Goal: Task Accomplishment & Management: Use online tool/utility

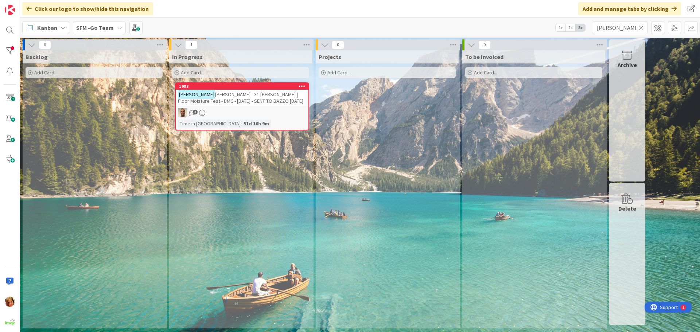
click at [642, 27] on icon at bounding box center [640, 27] width 5 height 7
click at [642, 27] on input "text" at bounding box center [619, 27] width 55 height 13
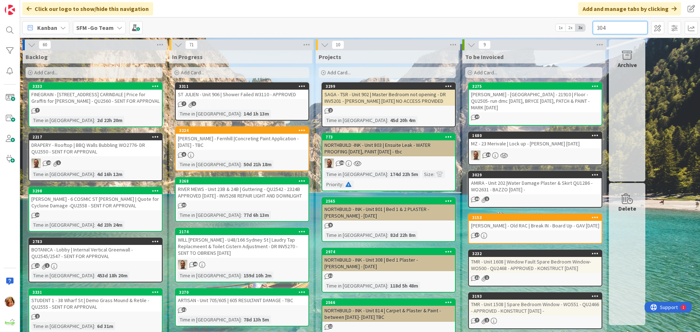
type input "304"
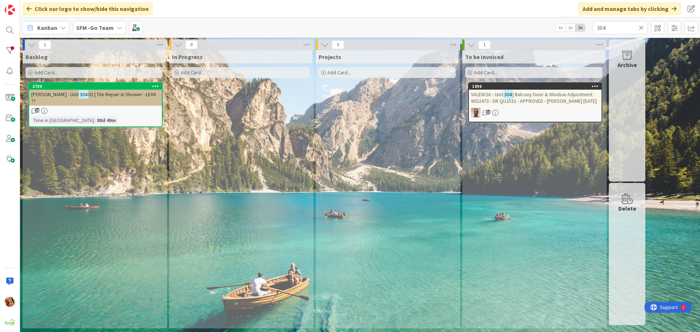
click at [538, 94] on span "| Balcony Door & Window Adjustment WO2473 - DR QU2532 - APPROVED - [PERSON_NAME…" at bounding box center [534, 97] width 126 height 13
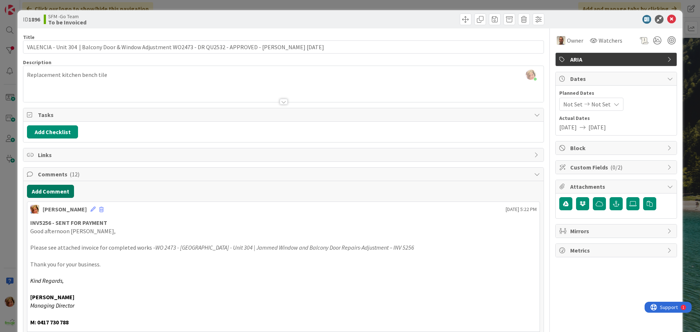
click at [48, 190] on button "Add Comment" at bounding box center [50, 191] width 47 height 13
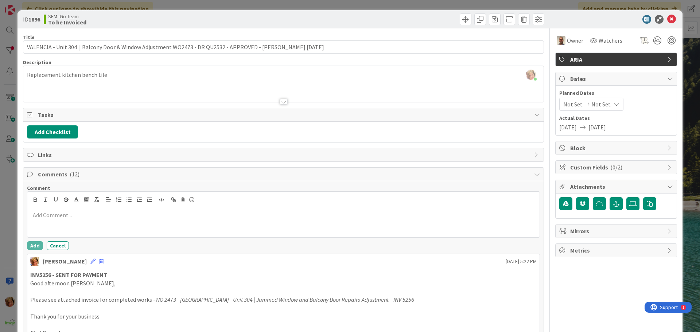
click at [67, 220] on div at bounding box center [283, 222] width 512 height 29
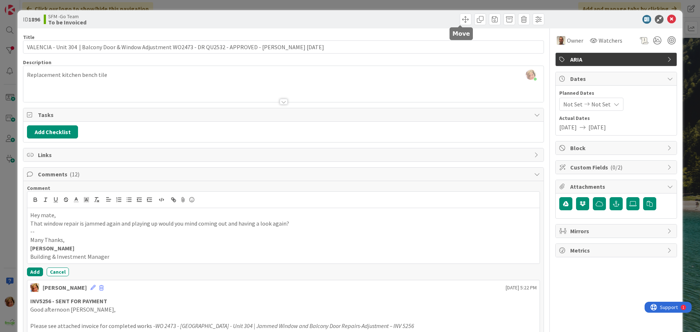
drag, startPoint x: 458, startPoint y: 19, endPoint x: 468, endPoint y: 34, distance: 17.3
click at [459, 19] on span at bounding box center [465, 19] width 12 height 12
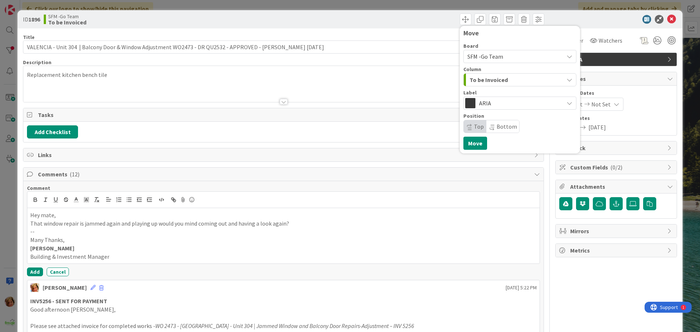
click at [495, 77] on span "To be Invoiced" at bounding box center [488, 79] width 38 height 9
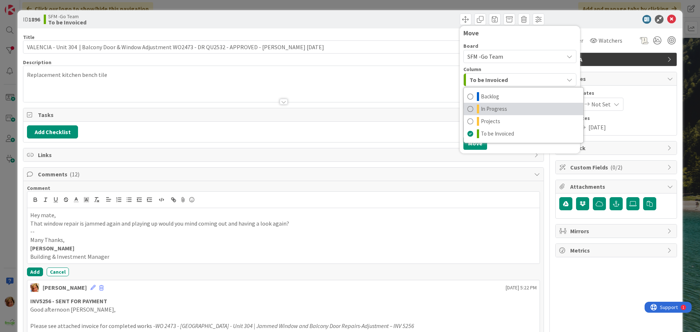
click at [489, 109] on span "In Progress" at bounding box center [494, 109] width 26 height 9
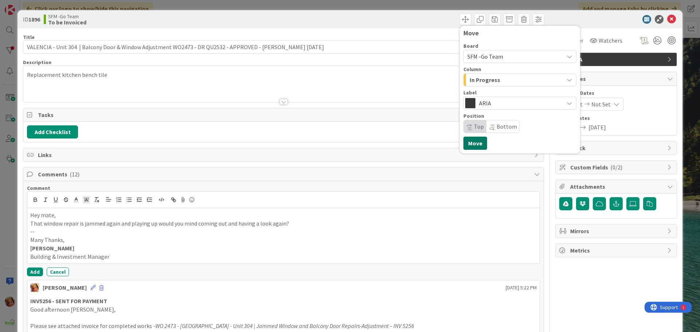
drag, startPoint x: 468, startPoint y: 142, endPoint x: 463, endPoint y: 141, distance: 5.0
click at [468, 142] on button "Move" at bounding box center [475, 143] width 24 height 13
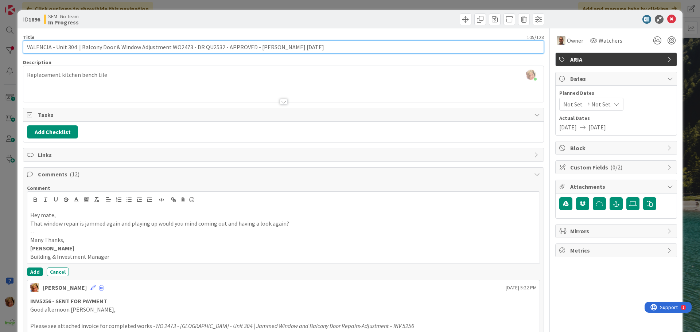
drag, startPoint x: 319, startPoint y: 48, endPoint x: 79, endPoint y: 48, distance: 239.7
click at [79, 48] on input "VALENCIA - Unit 304 | Balcony Door & Window Adjustment WO2473 - DR QU2532 - APP…" at bounding box center [283, 46] width 521 height 13
type input "VALENCIA - Unit 304 | Window Jammed"
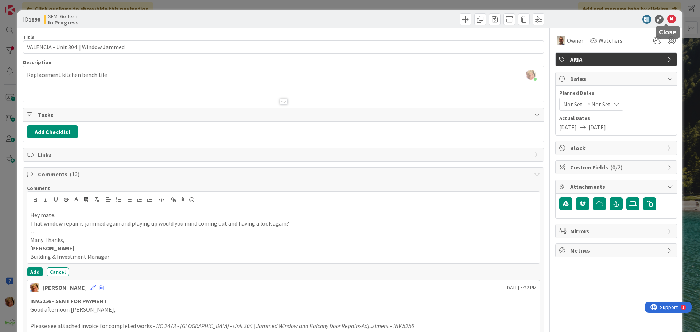
click at [667, 18] on icon at bounding box center [671, 19] width 9 height 9
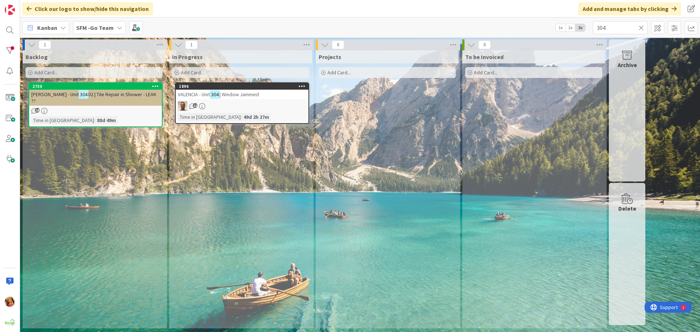
click at [642, 27] on icon at bounding box center [640, 27] width 5 height 7
click at [642, 27] on input "text" at bounding box center [619, 27] width 55 height 13
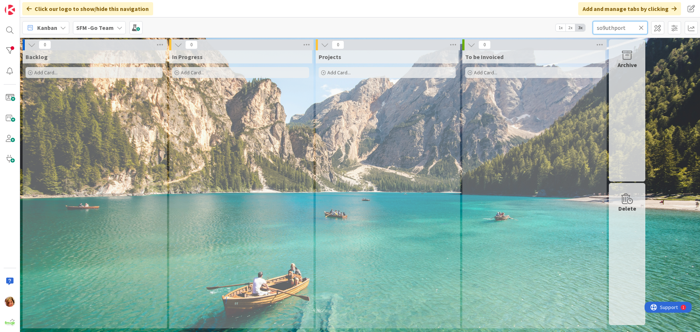
click at [605, 27] on input "so9uthport" at bounding box center [619, 27] width 55 height 13
type input "southport"
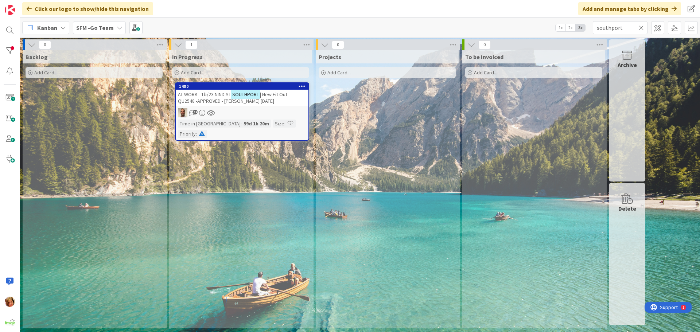
click at [216, 96] on span "AT WORK - 1b/23 NIND ST" at bounding box center [204, 94] width 53 height 7
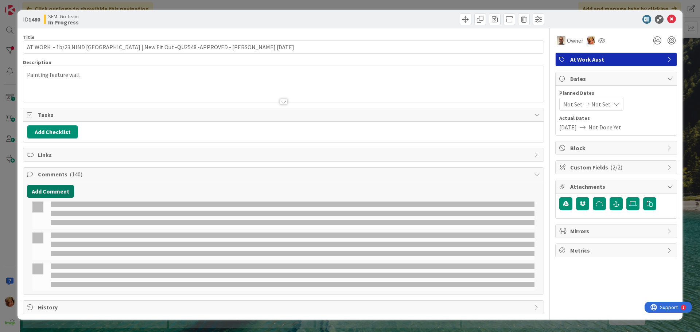
click at [57, 190] on button "Add Comment" at bounding box center [50, 191] width 47 height 13
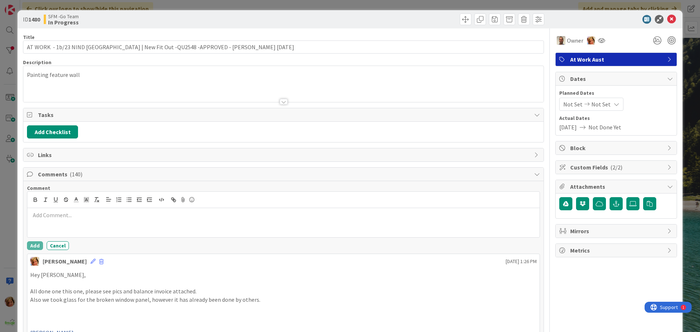
click at [59, 216] on p at bounding box center [283, 215] width 506 height 8
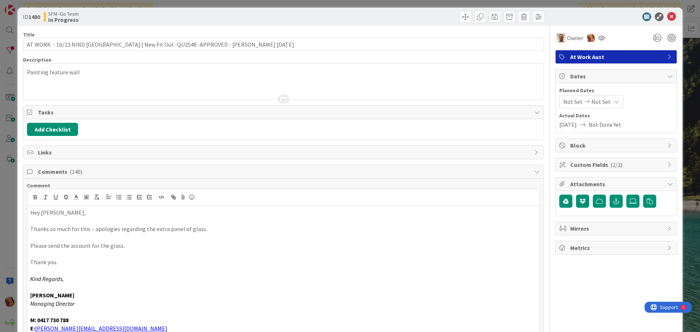
scroll to position [75, 0]
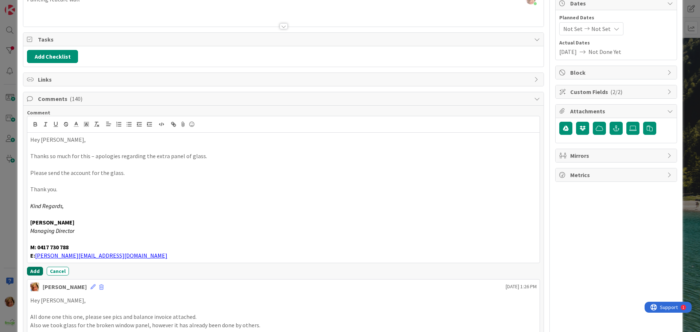
click at [35, 271] on button "Add" at bounding box center [35, 271] width 16 height 9
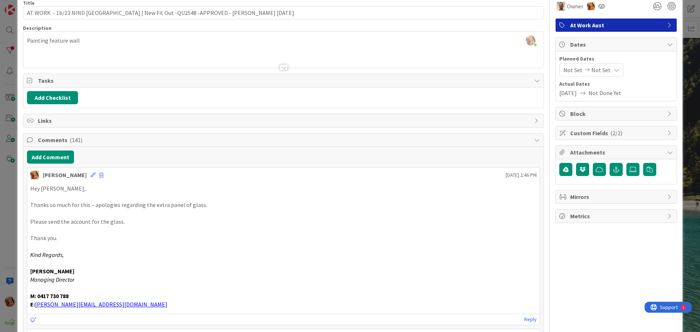
scroll to position [0, 0]
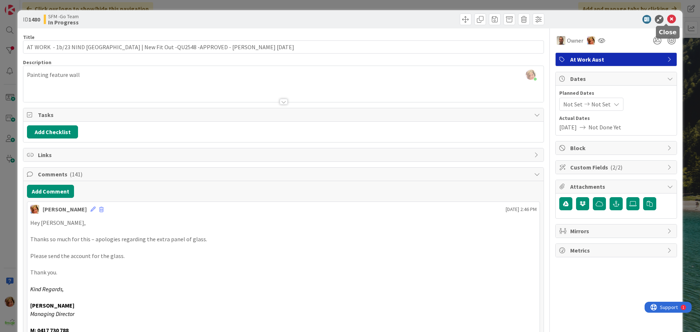
click at [667, 18] on icon at bounding box center [671, 19] width 9 height 9
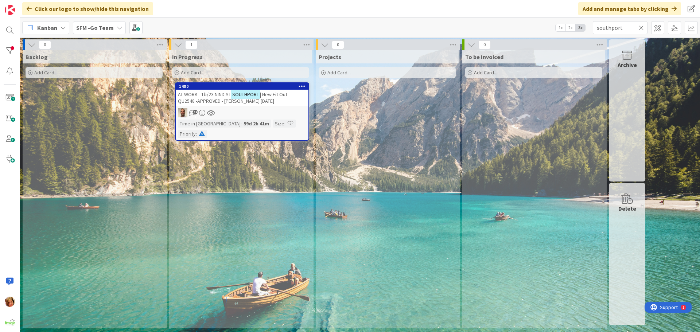
click at [640, 27] on icon at bounding box center [640, 27] width 5 height 7
click at [640, 27] on input "text" at bounding box center [619, 27] width 55 height 13
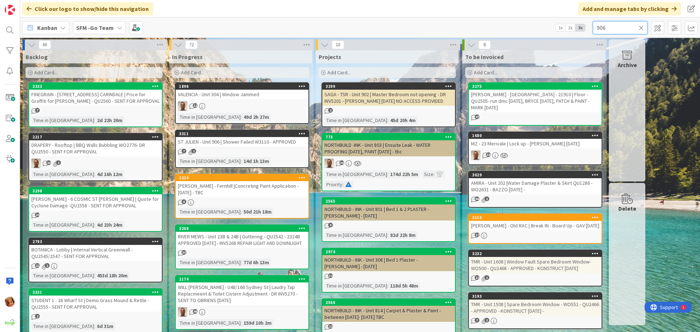
type input "906"
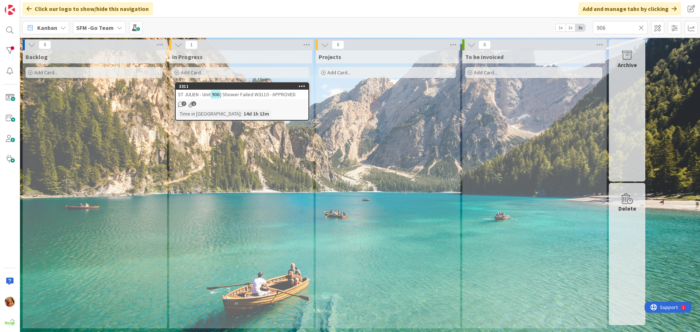
click at [239, 93] on span "| Shower Failed W3110 - APPROVED" at bounding box center [257, 94] width 75 height 7
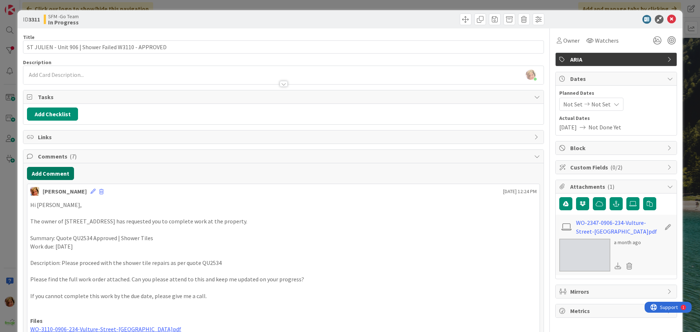
click at [52, 174] on button "Add Comment" at bounding box center [50, 173] width 47 height 13
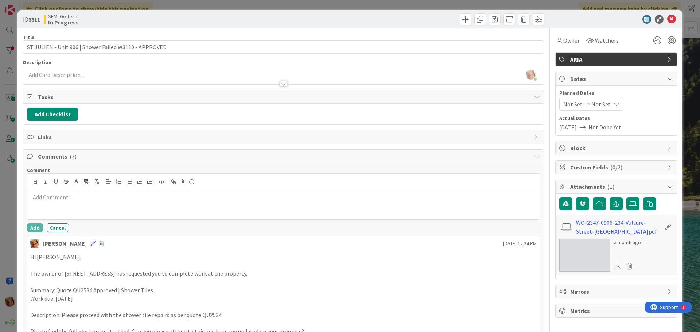
click at [65, 196] on p at bounding box center [283, 197] width 506 height 8
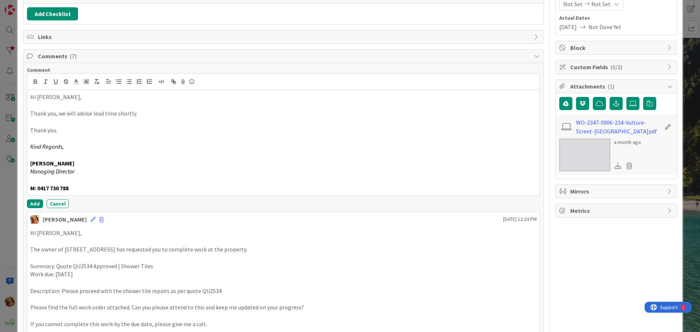
scroll to position [109, 0]
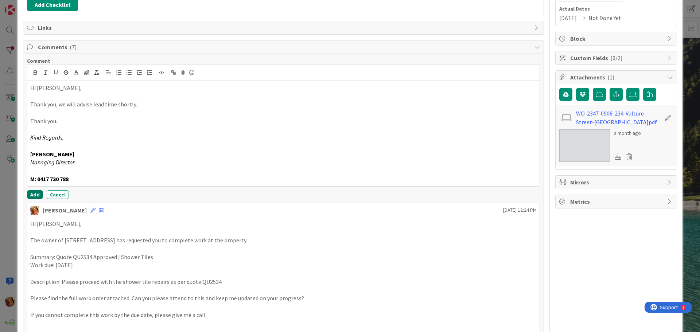
click at [37, 194] on button "Add" at bounding box center [35, 194] width 16 height 9
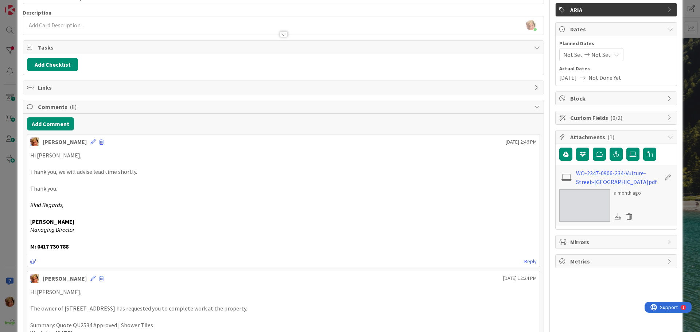
scroll to position [0, 0]
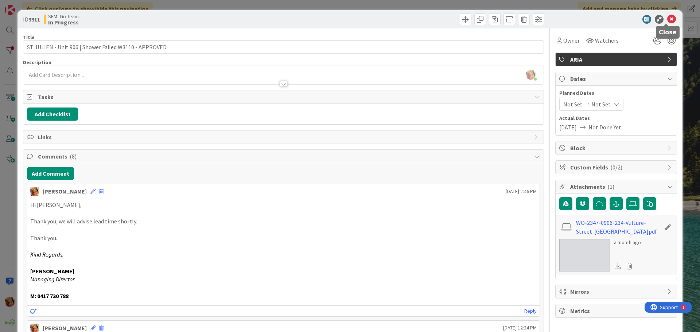
click at [667, 18] on icon at bounding box center [671, 19] width 9 height 9
